Goal: Find specific page/section: Find specific page/section

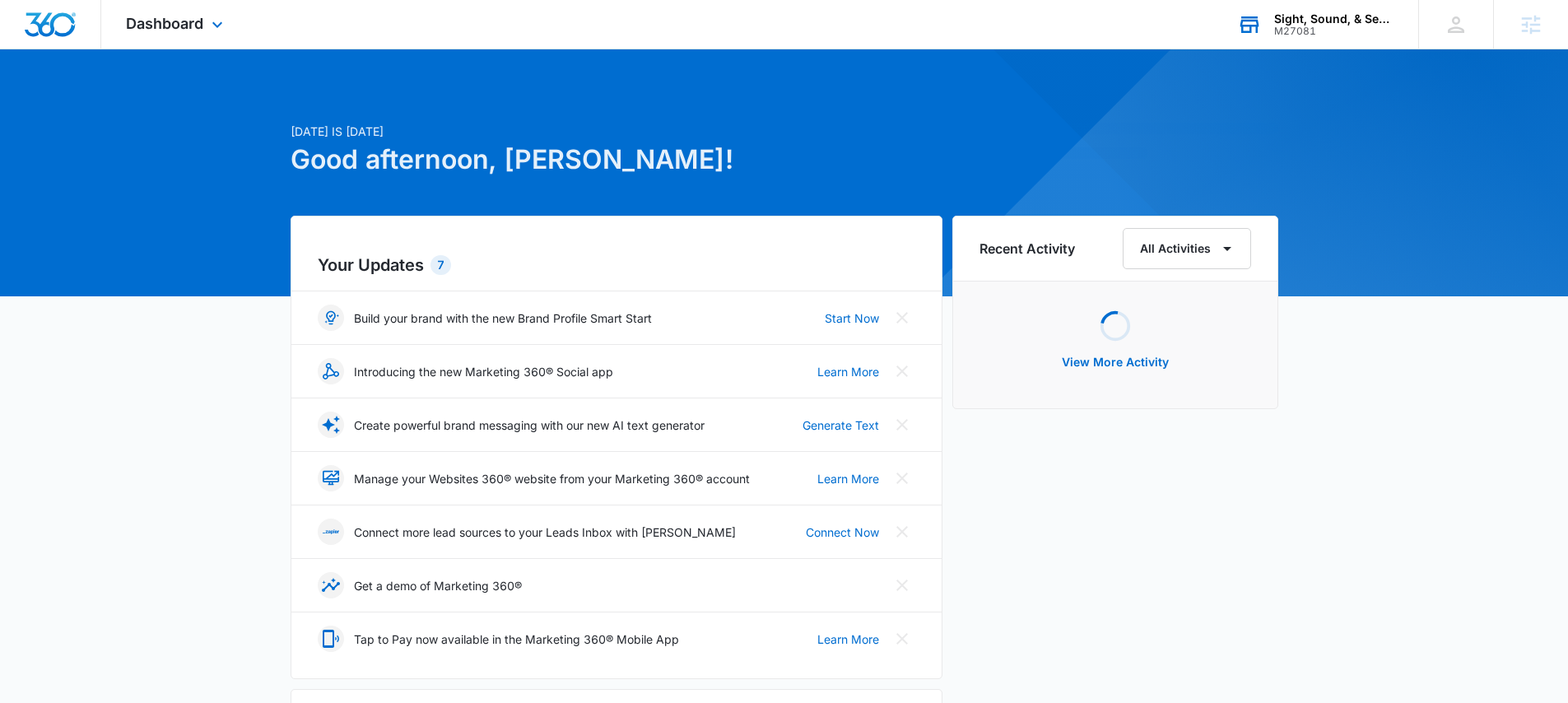
click at [1314, 33] on div "M27081" at bounding box center [1334, 31] width 120 height 12
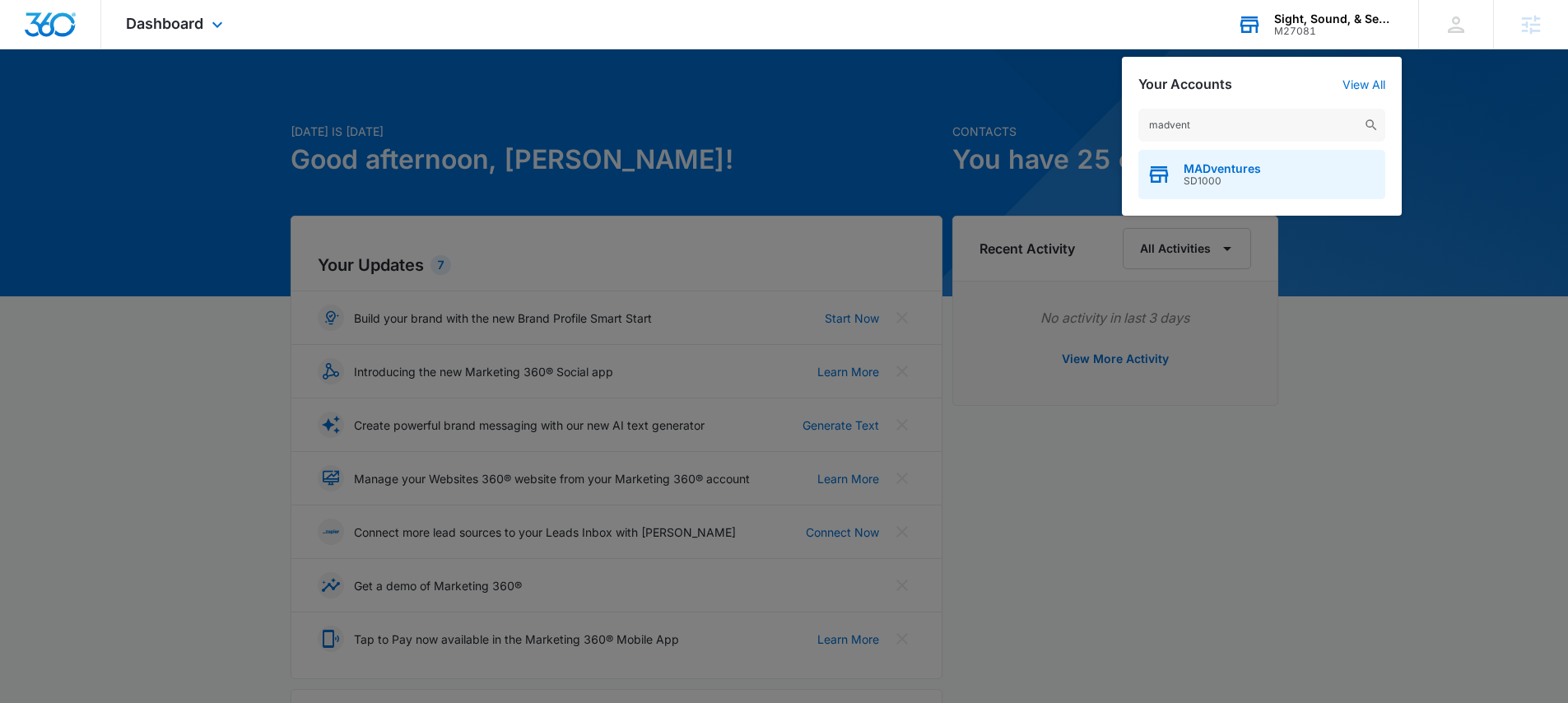
type input "madvent"
click at [1204, 178] on span "SD1000" at bounding box center [1221, 181] width 77 height 12
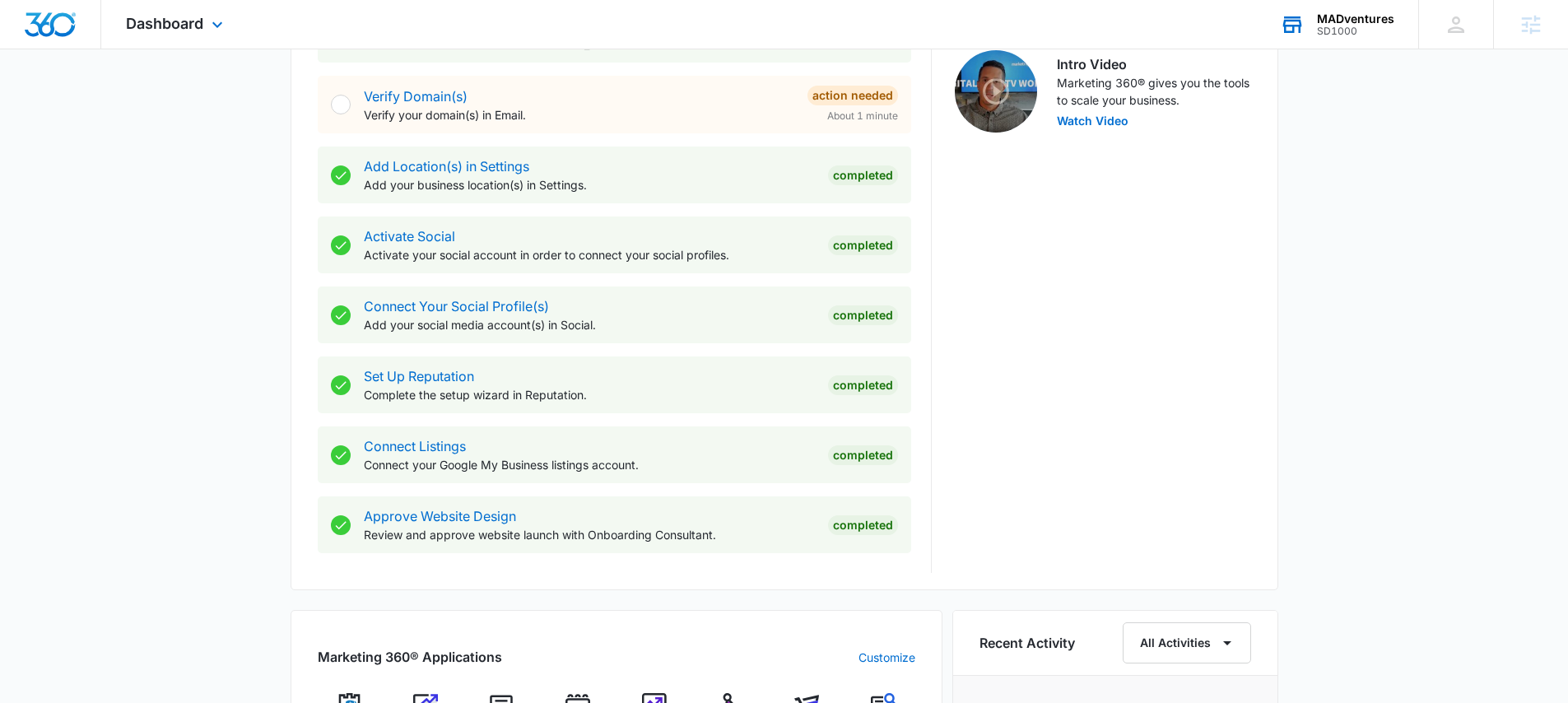
scroll to position [642, 0]
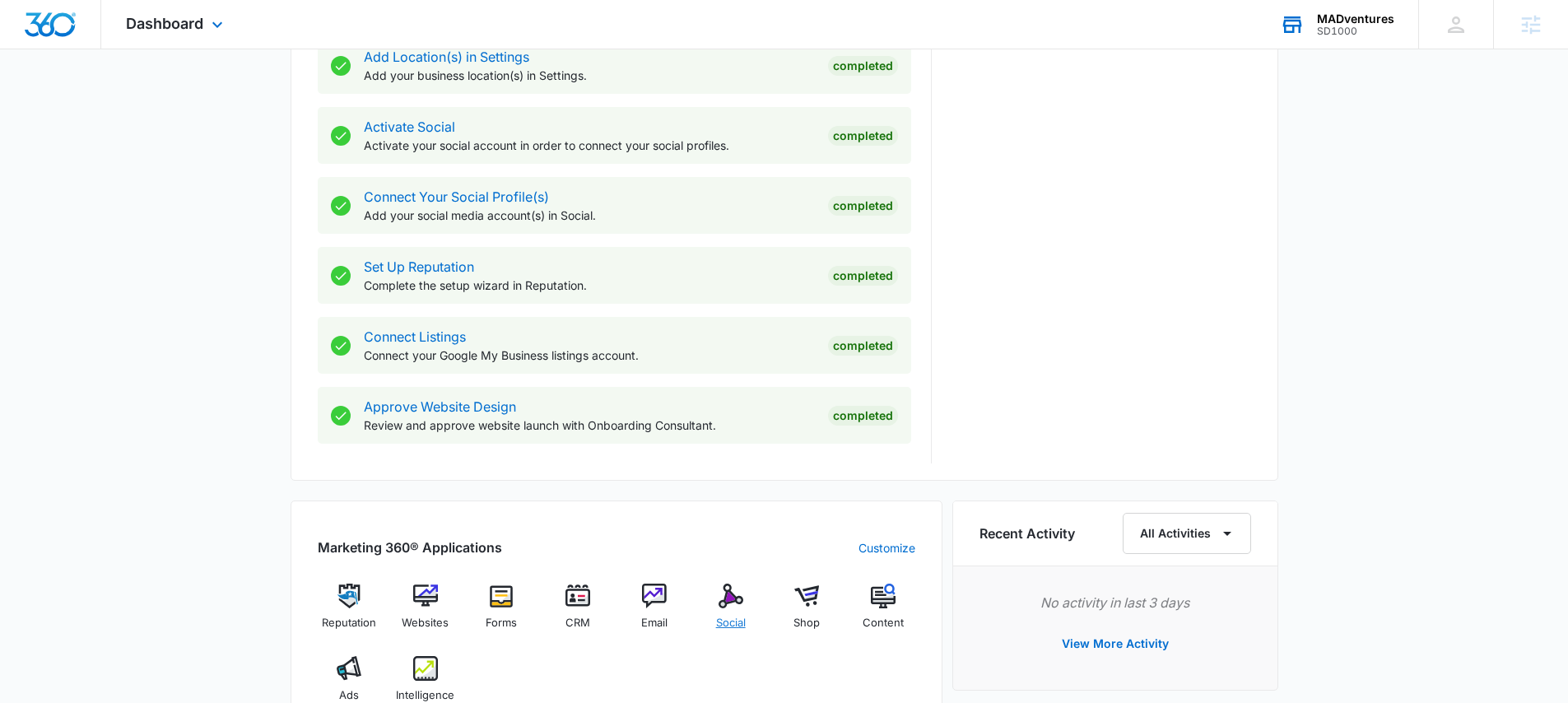
click at [735, 615] on span "Social" at bounding box center [731, 622] width 30 height 16
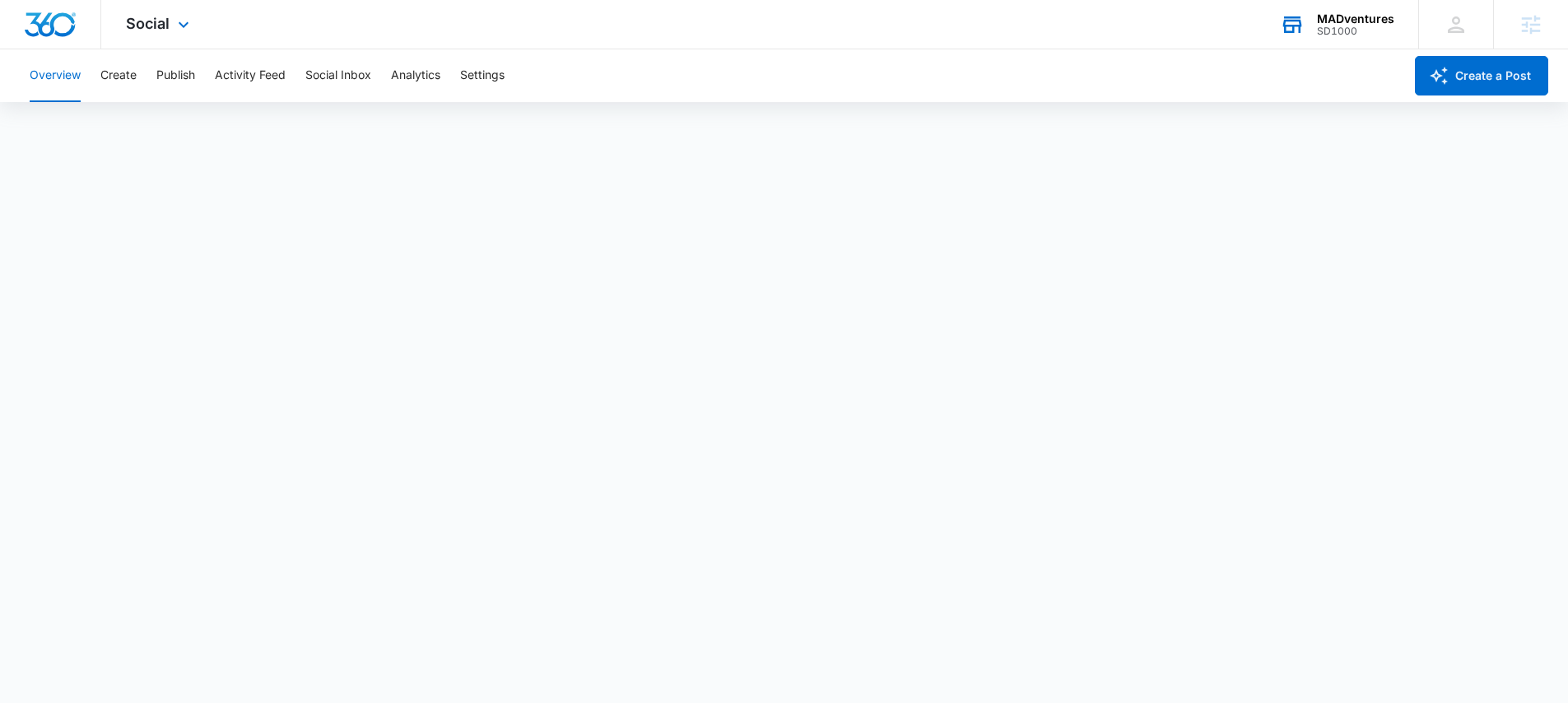
scroll to position [4, 0]
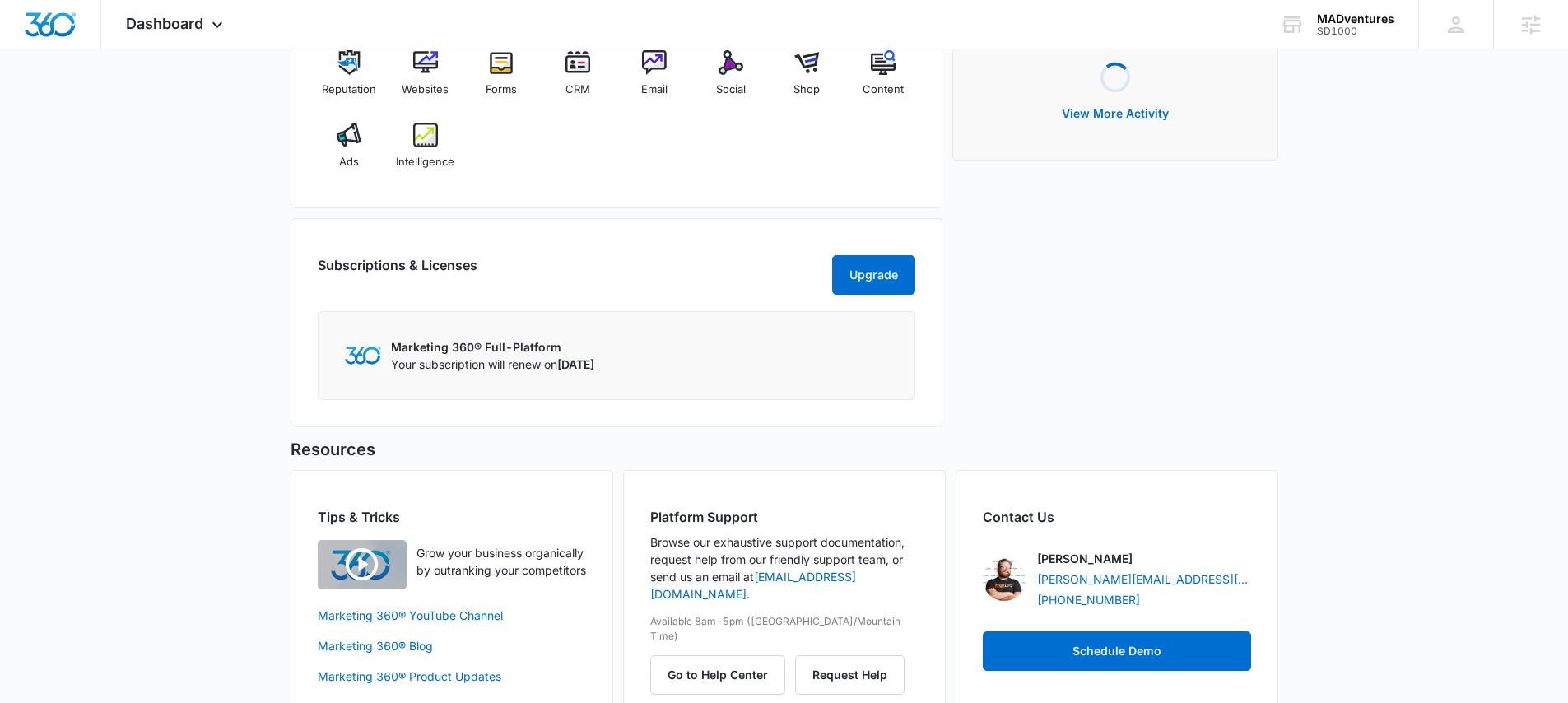
scroll to position [1214, 0]
